Goal: Information Seeking & Learning: Check status

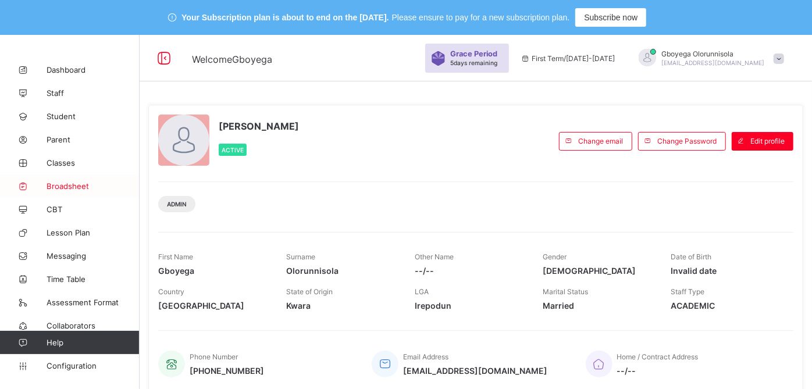
click at [64, 186] on span "Broadsheet" at bounding box center [93, 185] width 93 height 9
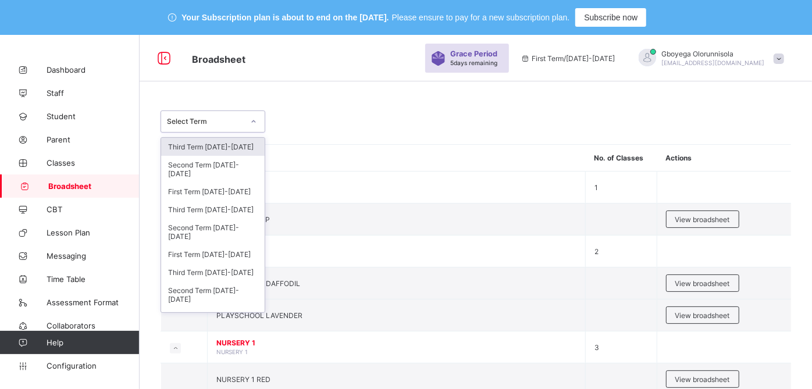
click at [226, 119] on div "Select Term" at bounding box center [205, 121] width 77 height 9
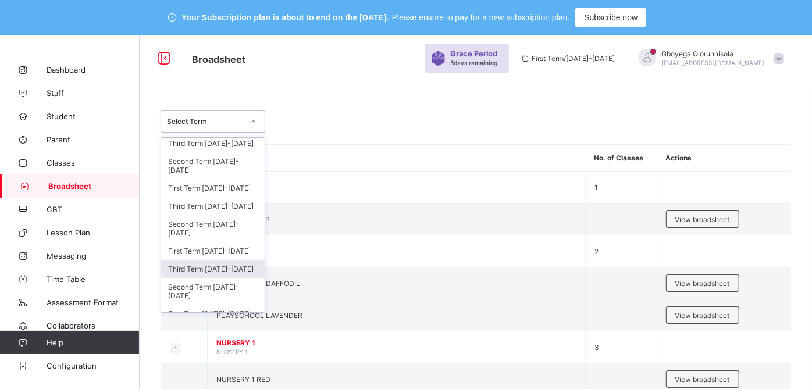
click at [223, 265] on div "Third Term [DATE]-[DATE]" at bounding box center [213, 269] width 104 height 18
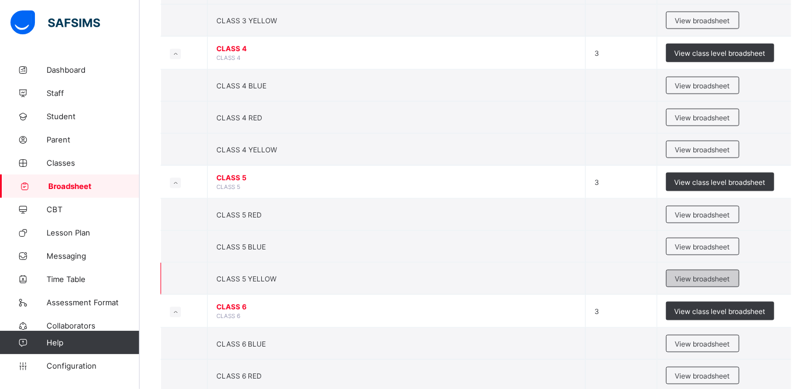
scroll to position [1003, 0]
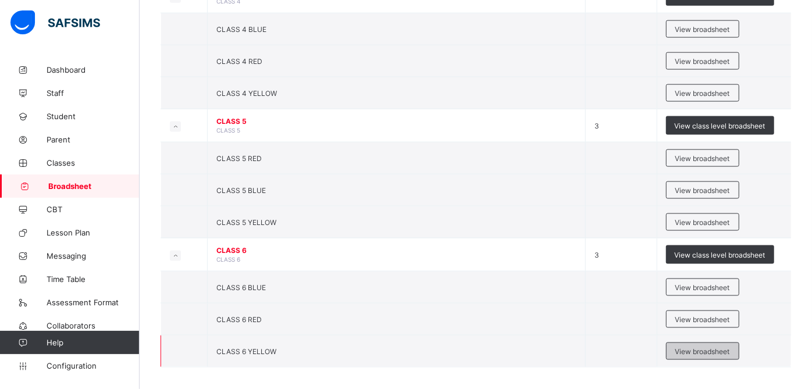
click at [730, 347] on span "View broadsheet" at bounding box center [702, 351] width 55 height 9
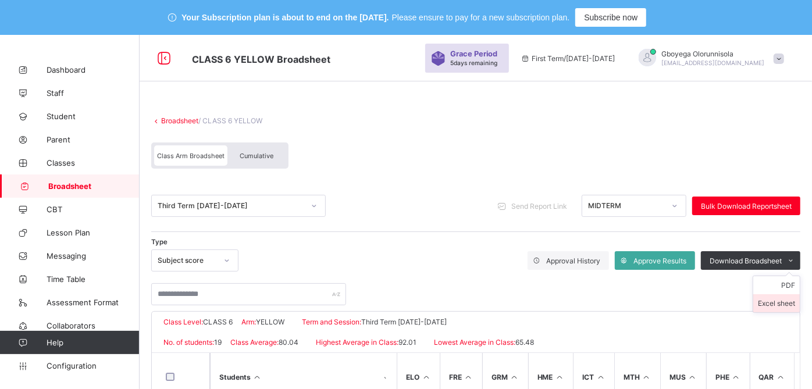
click at [792, 302] on li "Excel sheet" at bounding box center [776, 303] width 47 height 18
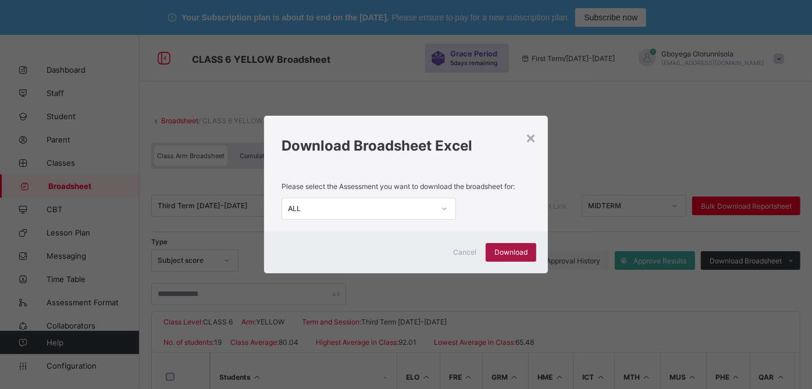
click at [525, 253] on span "Download" at bounding box center [510, 252] width 33 height 9
click at [534, 140] on div "×" at bounding box center [530, 137] width 11 height 20
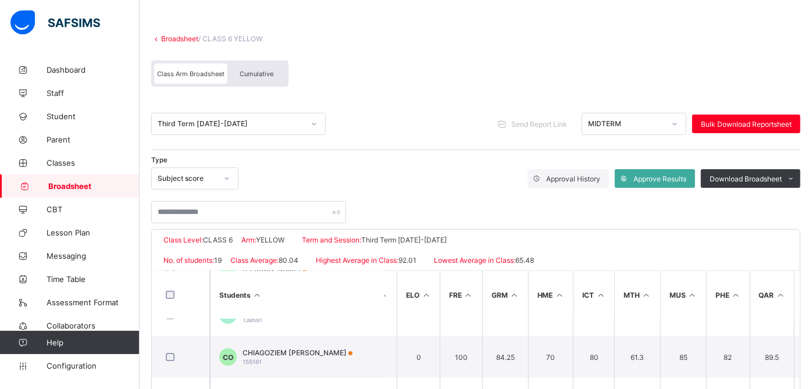
scroll to position [68, 124]
click at [626, 121] on div "MIDTERM" at bounding box center [626, 124] width 77 height 9
click at [193, 177] on div "Subject score" at bounding box center [187, 178] width 59 height 9
click at [380, 163] on div "Type Subject score Approval History Approve Results Download Broadsheet PDF Exc…" at bounding box center [475, 193] width 649 height 62
click at [261, 74] on span "Cumulative" at bounding box center [257, 74] width 34 height 8
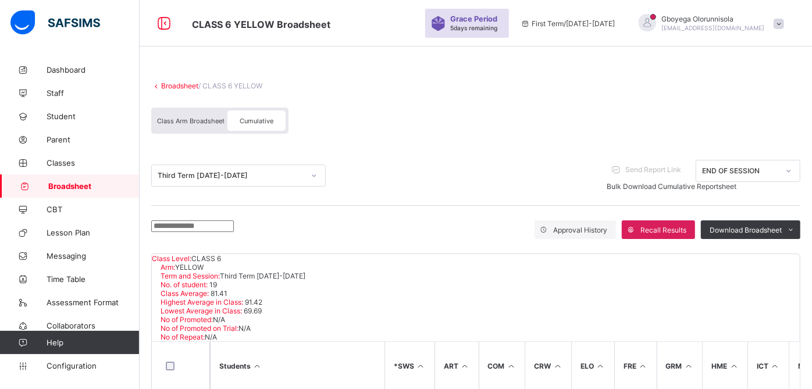
scroll to position [82, 0]
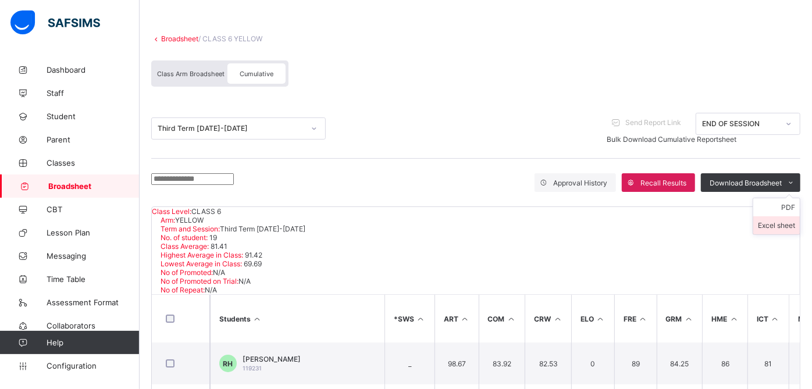
click at [782, 216] on li "Excel sheet" at bounding box center [776, 225] width 47 height 18
click at [785, 220] on li "Excel sheet" at bounding box center [776, 225] width 47 height 18
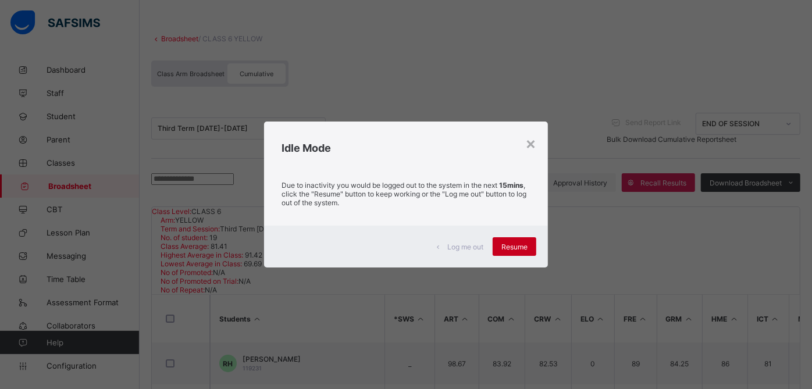
click at [515, 249] on span "Resume" at bounding box center [514, 247] width 26 height 9
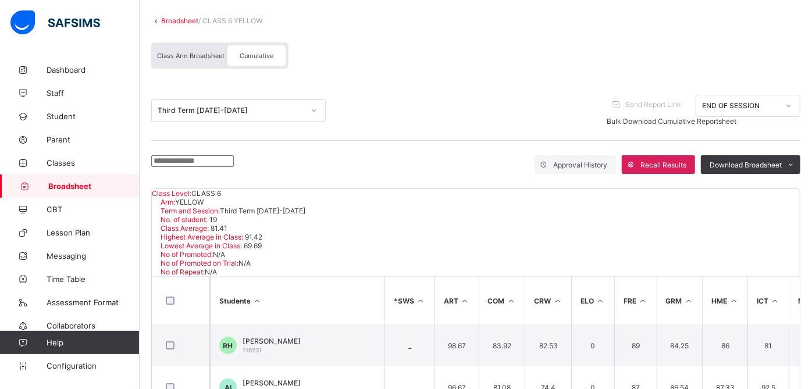
scroll to position [104, 0]
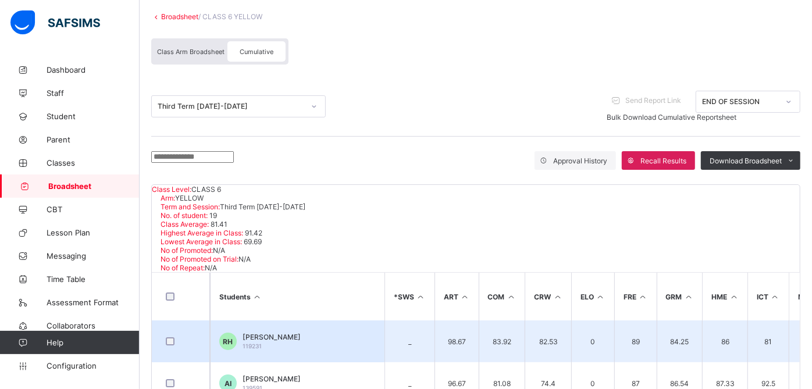
click at [279, 333] on span "[PERSON_NAME]" at bounding box center [272, 337] width 58 height 9
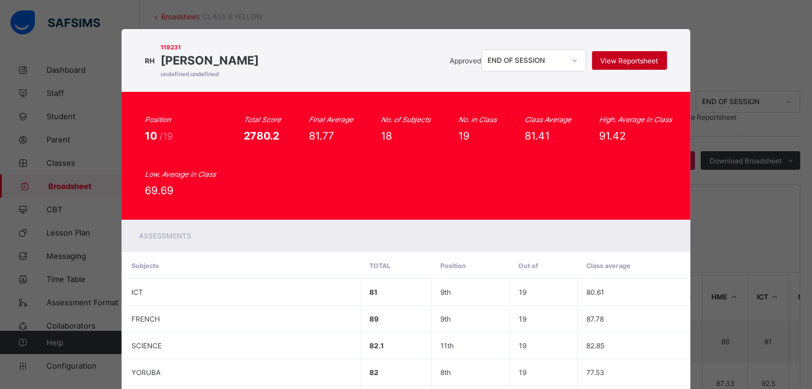
click at [631, 58] on span "View Reportsheet" at bounding box center [630, 60] width 58 height 9
